Goal: Task Accomplishment & Management: Complete application form

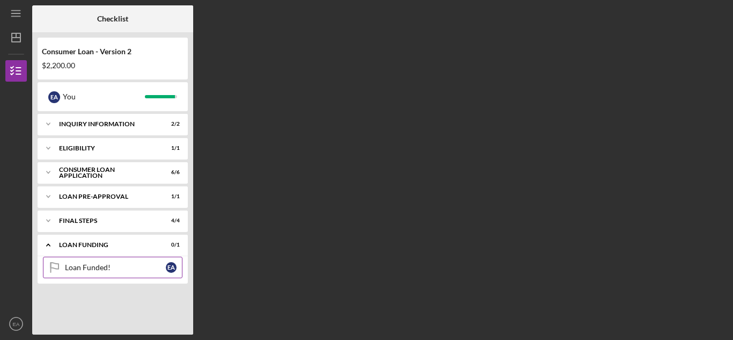
click at [134, 261] on link "Loan Funded! Loan Funded! E A" at bounding box center [113, 266] width 140 height 21
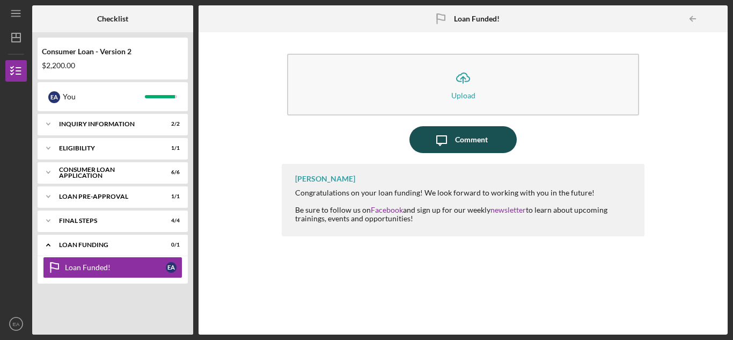
click at [459, 131] on div "Comment" at bounding box center [471, 139] width 33 height 27
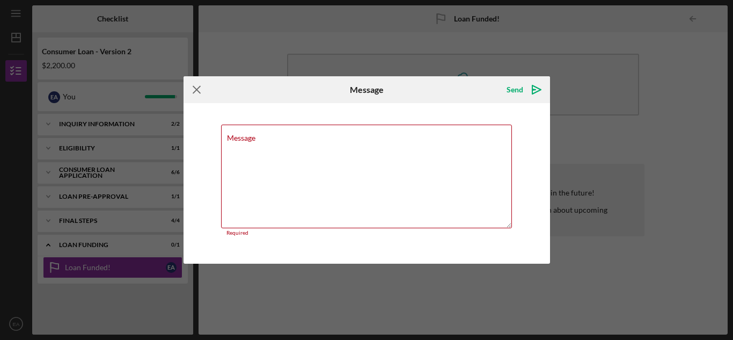
click at [196, 91] on icon "Icon/Menu Close" at bounding box center [196, 89] width 27 height 27
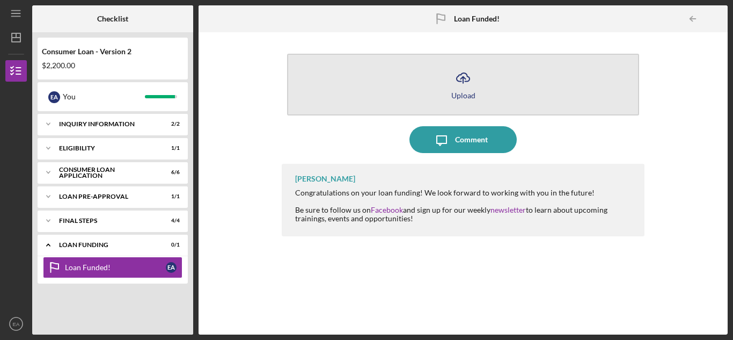
click at [486, 80] on button "Icon/Upload Upload" at bounding box center [463, 85] width 352 height 62
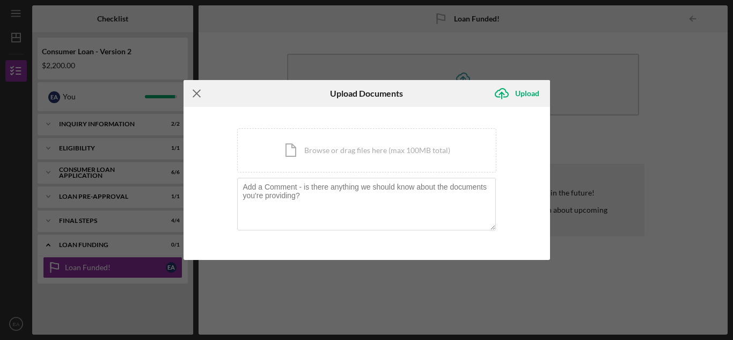
click at [196, 92] on line at bounding box center [196, 93] width 7 height 7
click at [194, 89] on icon "Icon/Menu Close" at bounding box center [196, 93] width 27 height 27
click at [194, 93] on icon "Icon/Menu Close" at bounding box center [196, 93] width 27 height 27
